Goal: Information Seeking & Learning: Learn about a topic

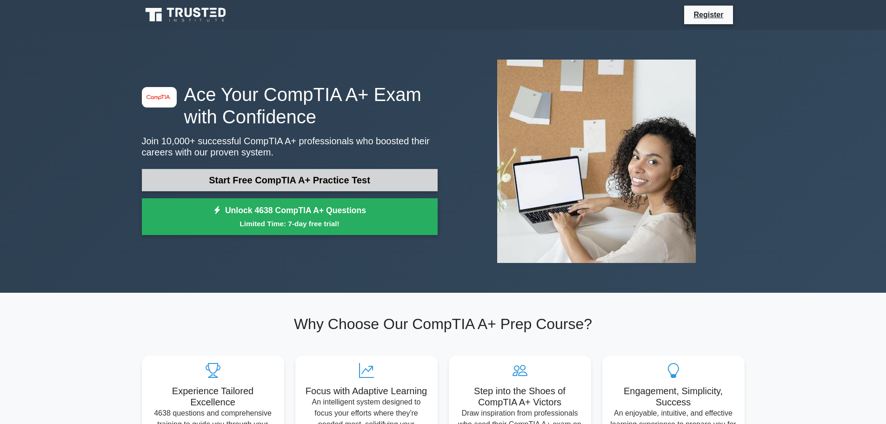
click at [370, 174] on link "Start Free CompTIA A+ Practice Test" at bounding box center [290, 180] width 296 height 22
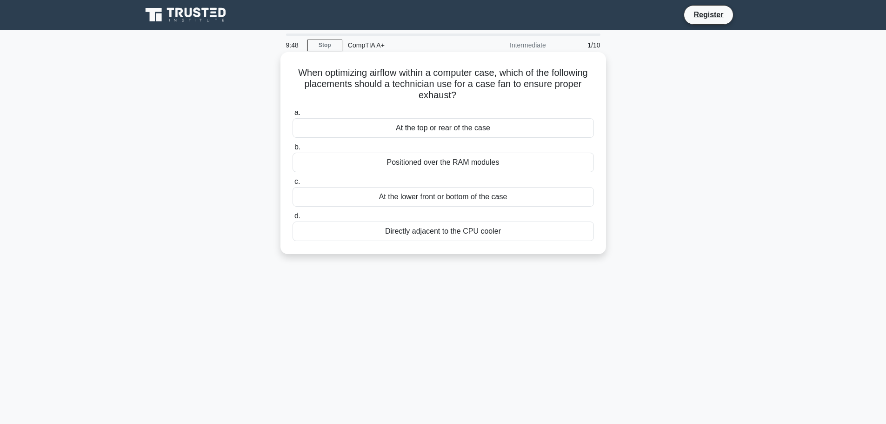
click at [449, 125] on div "At the top or rear of the case" at bounding box center [442, 128] width 301 height 20
click at [292, 116] on input "a. At the top or rear of the case" at bounding box center [292, 113] width 0 height 6
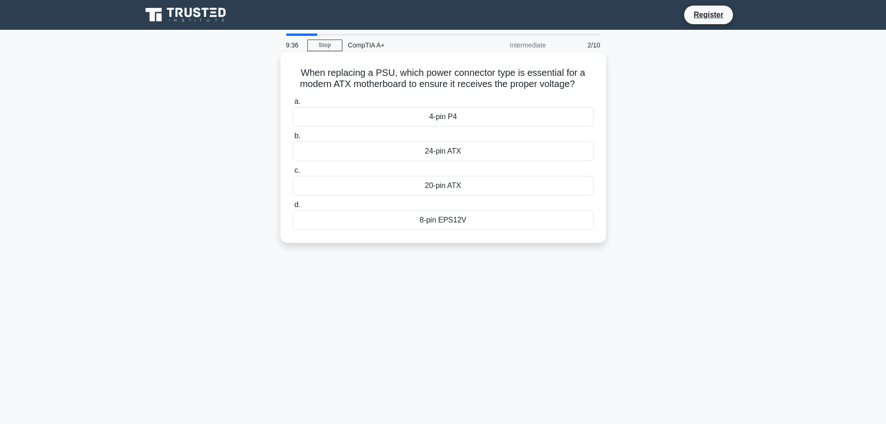
click at [428, 117] on div "4-pin P4" at bounding box center [442, 117] width 301 height 20
click at [292, 105] on input "a. 4-pin P4" at bounding box center [292, 102] width 0 height 6
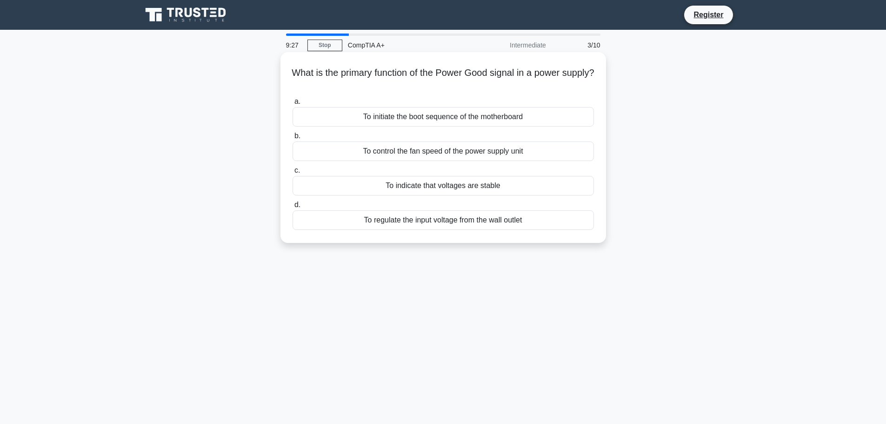
click at [413, 190] on div "To indicate that voltages are stable" at bounding box center [442, 186] width 301 height 20
click at [292, 173] on input "c. To indicate that voltages are stable" at bounding box center [292, 170] width 0 height 6
